Goal: Information Seeking & Learning: Learn about a topic

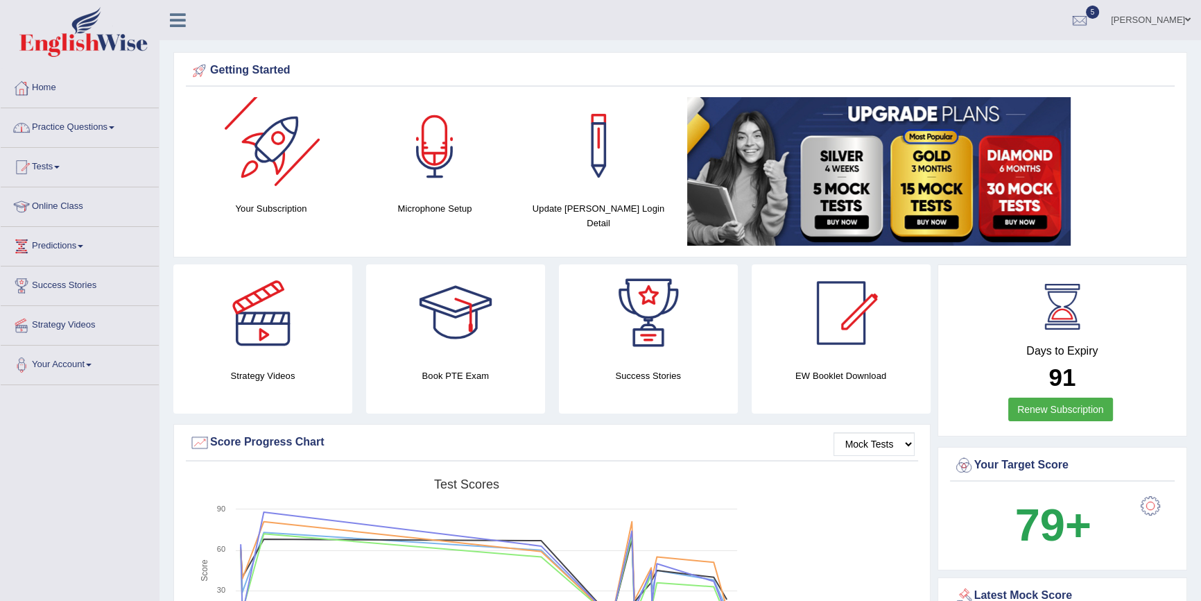
click at [152, 130] on link "Practice Questions" at bounding box center [80, 125] width 158 height 35
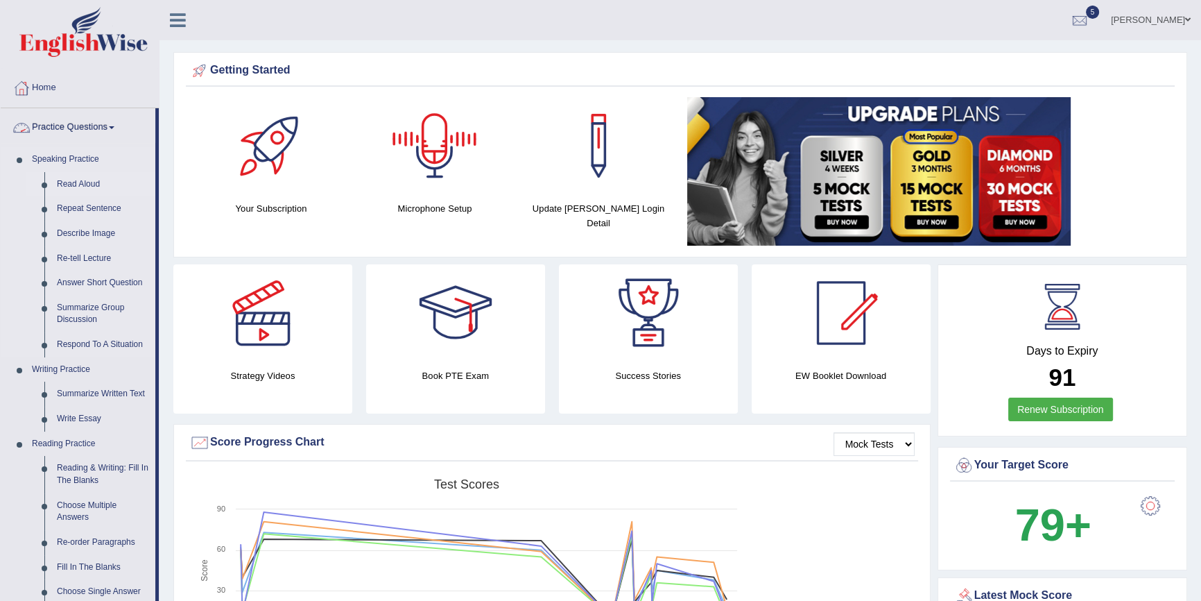
click at [91, 194] on link "Read Aloud" at bounding box center [103, 184] width 105 height 25
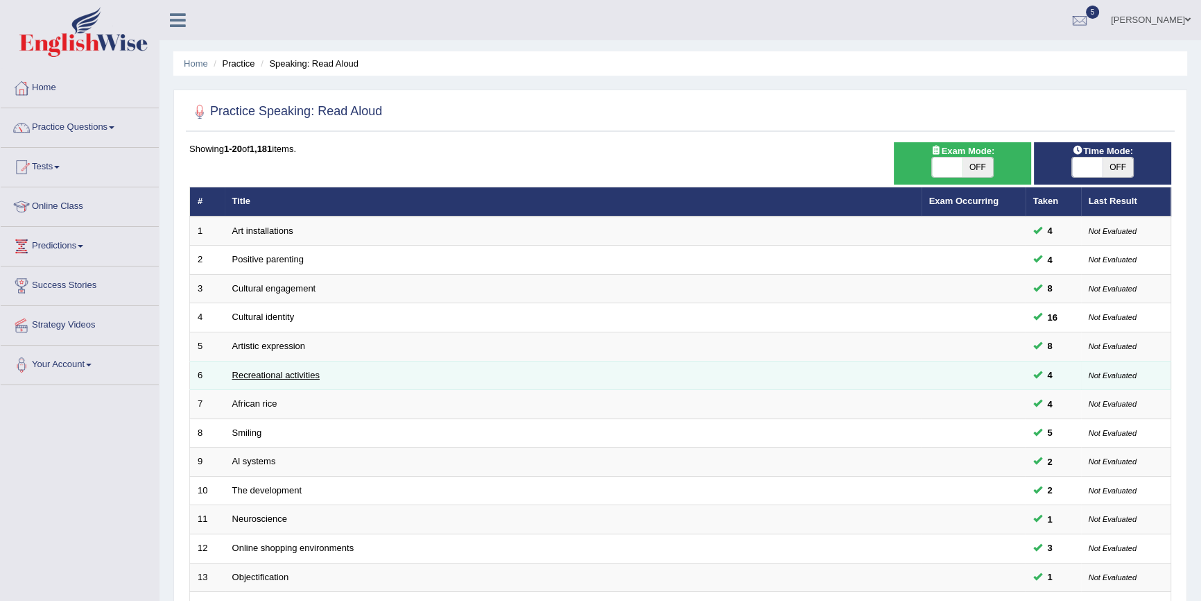
click at [281, 377] on link "Recreational activities" at bounding box center [275, 375] width 87 height 10
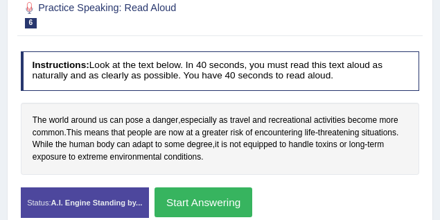
scroll to position [189, 0]
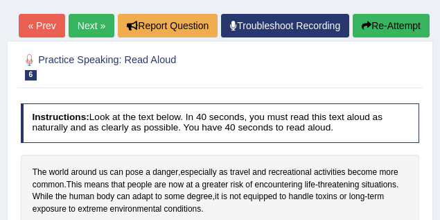
click at [95, 20] on link "Next »" at bounding box center [92, 26] width 46 height 24
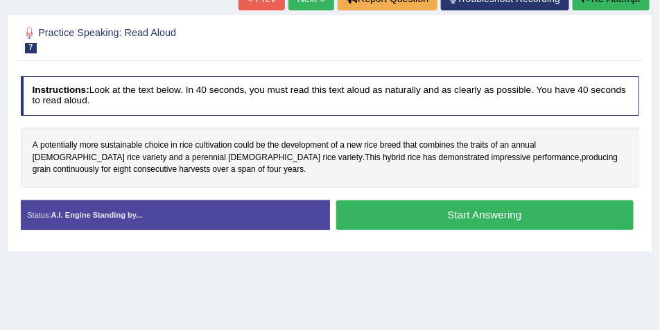
scroll to position [223, 0]
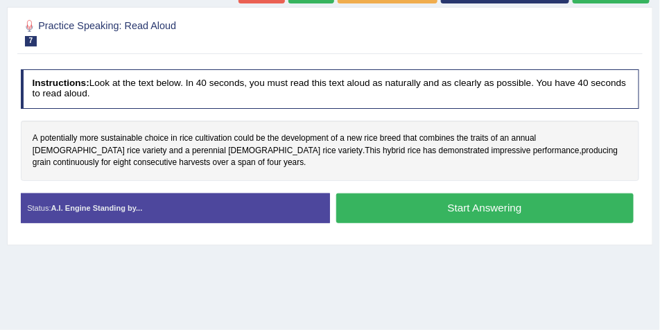
click at [440, 197] on button "Start Answering" at bounding box center [485, 209] width 298 height 30
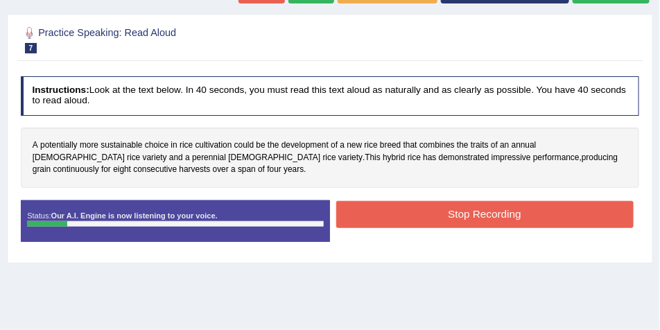
click at [409, 207] on button "Stop Recording" at bounding box center [485, 214] width 298 height 27
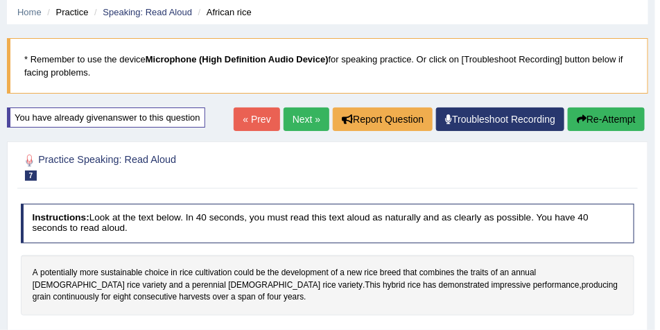
scroll to position [6, 0]
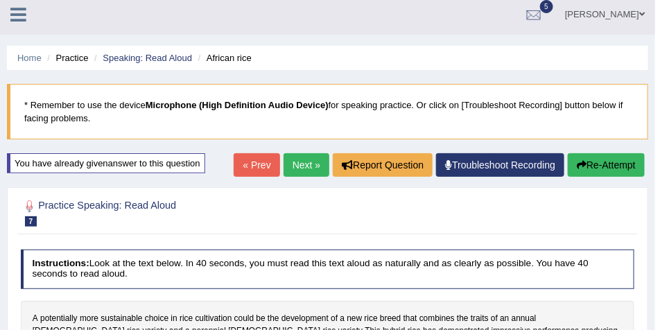
click at [295, 166] on link "Next »" at bounding box center [307, 165] width 46 height 24
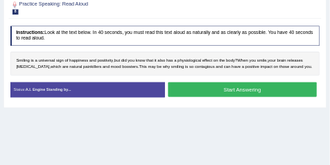
scroll to position [208, 0]
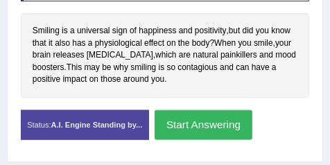
click at [198, 110] on div "Created with Highcharts 7.1.2 Too low Too high Time Pitch meter: 0 10 20 30 40 …" at bounding box center [165, 110] width 301 height 1
click at [203, 124] on button "Start Answering" at bounding box center [204, 125] width 98 height 30
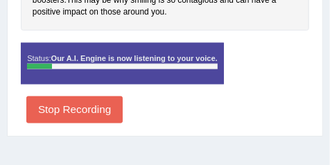
scroll to position [475, 0]
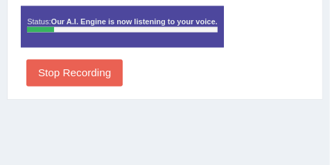
click at [108, 73] on button "Stop Recording" at bounding box center [74, 73] width 96 height 27
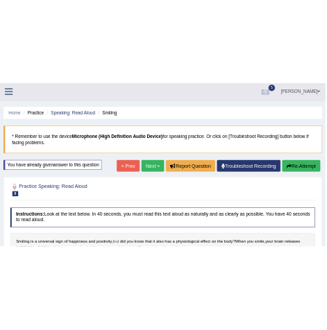
scroll to position [0, 0]
